Goal: Navigation & Orientation: Find specific page/section

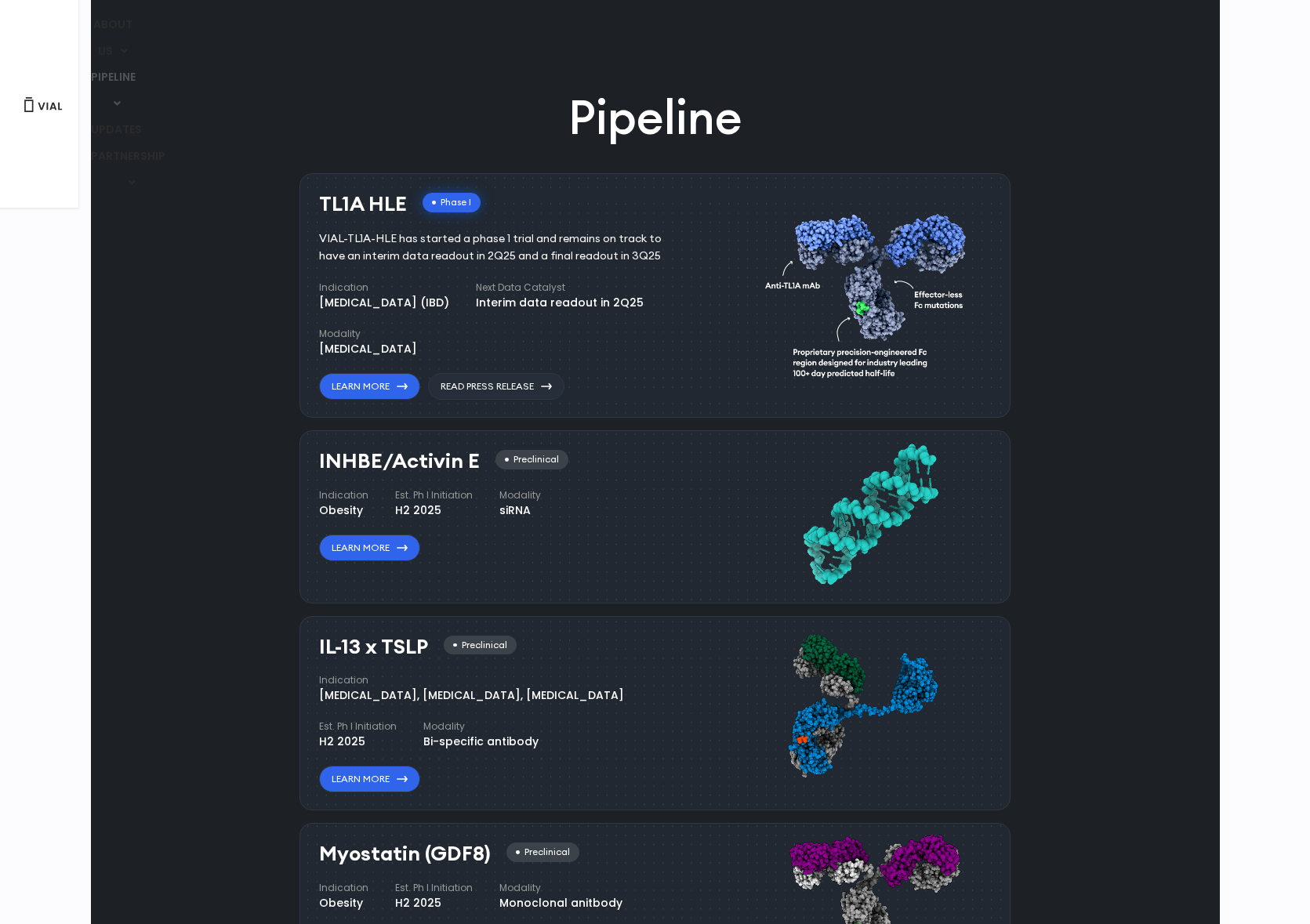
scroll to position [1176, 0]
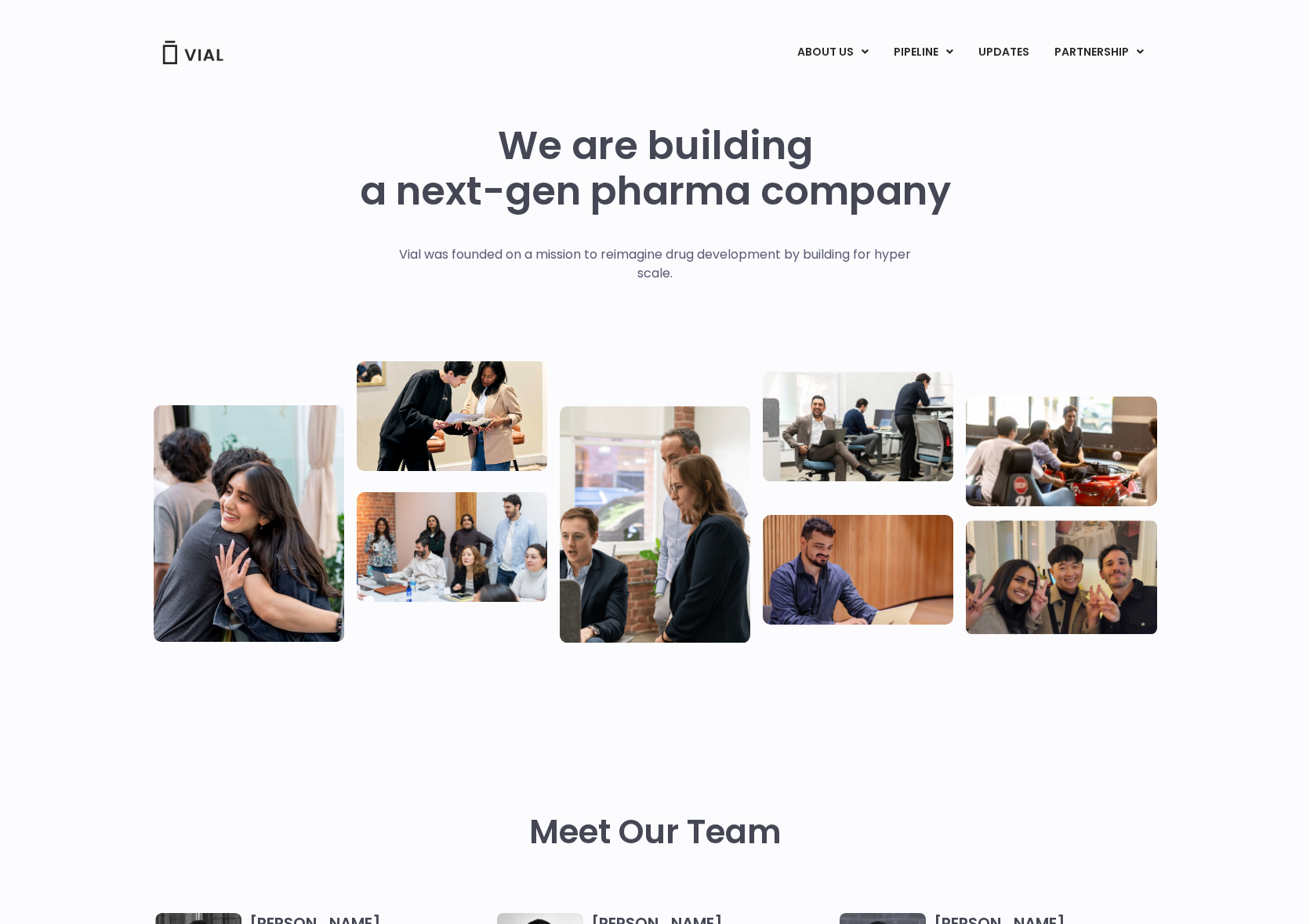
click at [680, 705] on div "Meet Our Team" at bounding box center [655, 803] width 1003 height 222
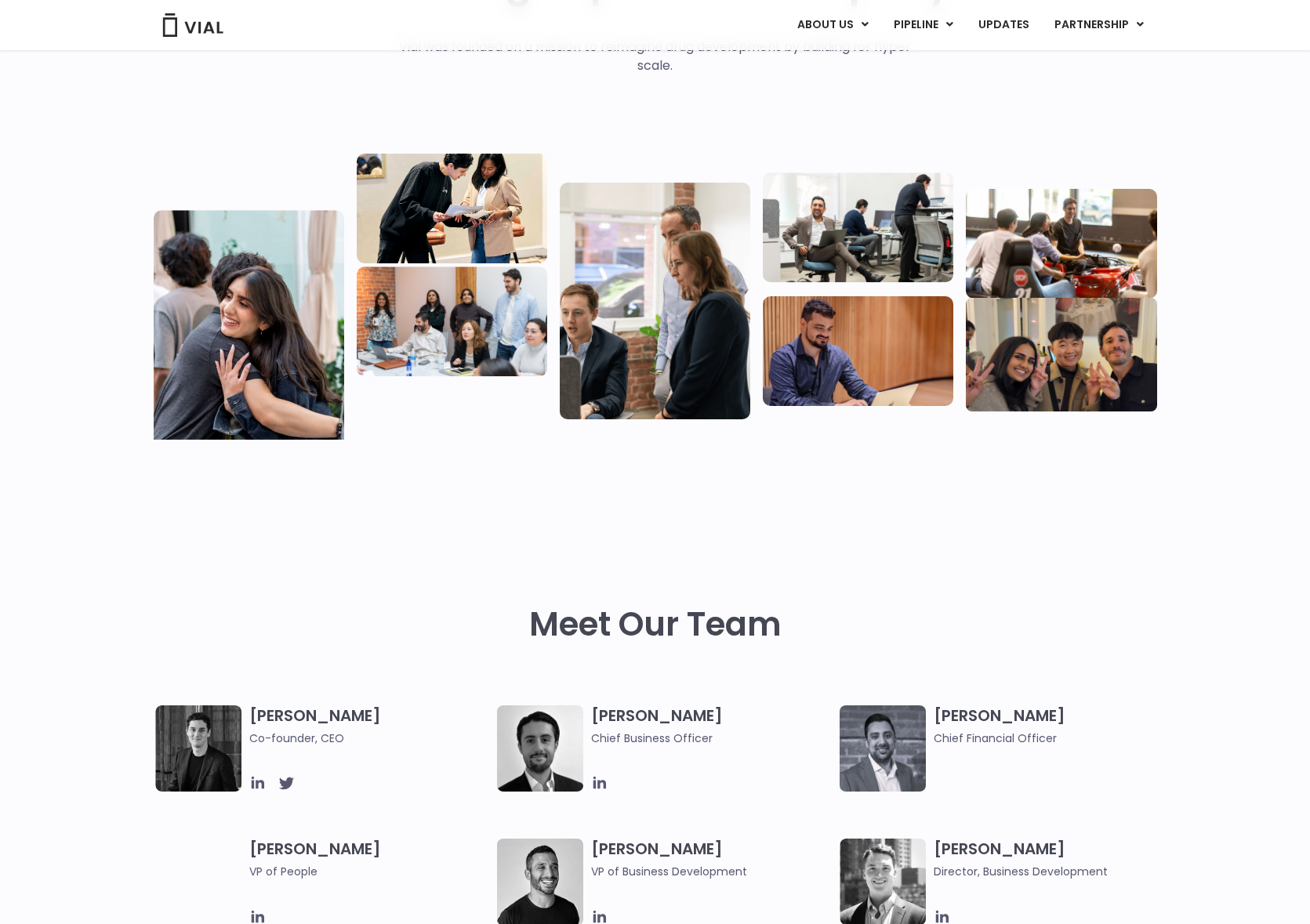
scroll to position [235, 0]
